Goal: Navigation & Orientation: Find specific page/section

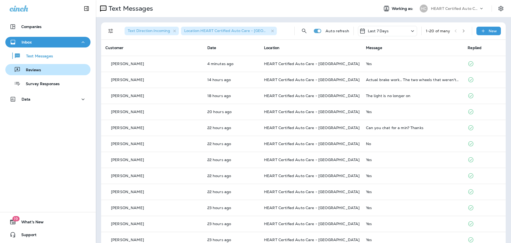
click at [48, 64] on button "Reviews" at bounding box center [47, 69] width 85 height 11
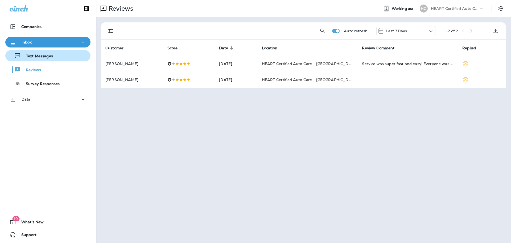
click at [51, 55] on p "Text Messages" at bounding box center [37, 56] width 32 height 5
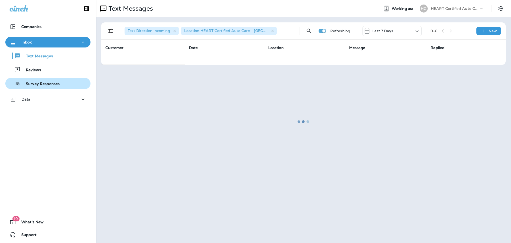
click at [48, 86] on p "Survey Responses" at bounding box center [40, 83] width 39 height 5
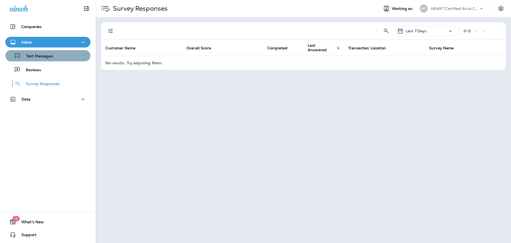
click at [55, 54] on div "Text Messages" at bounding box center [47, 56] width 81 height 8
